Goal: Find specific page/section: Find specific page/section

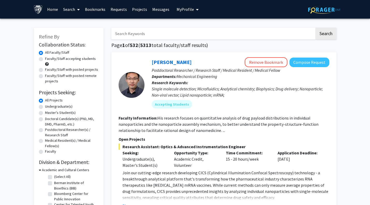
click at [7, 205] on icon "button" at bounding box center [4, 208] width 5 height 5
click at [119, 10] on link "Requests" at bounding box center [118, 9] width 21 height 18
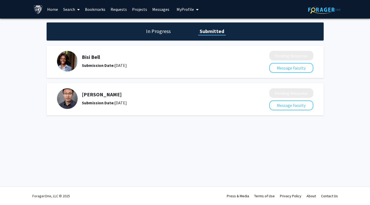
click at [150, 106] on div "[PERSON_NAME] Submission Date: [DATE]" at bounding box center [159, 98] width 205 height 21
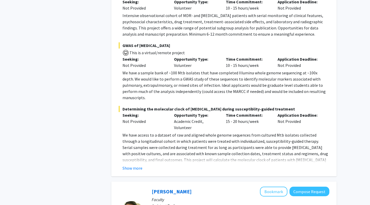
scroll to position [1372, 0]
